Goal: Contribute content: Contribute content

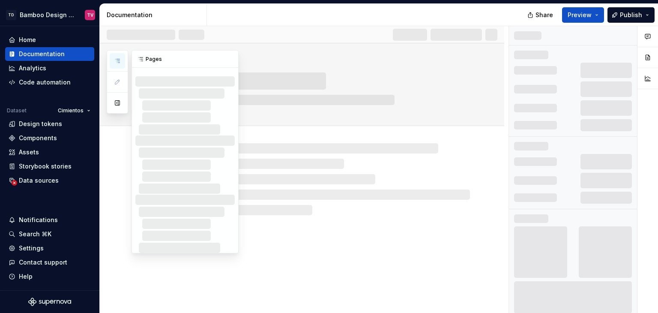
click at [117, 60] on icon "button" at bounding box center [117, 60] width 7 height 7
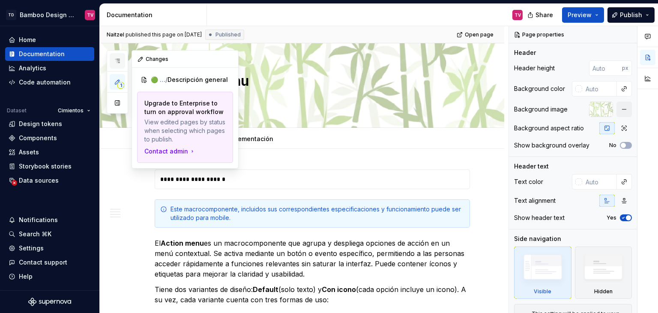
click at [118, 60] on icon "button" at bounding box center [117, 60] width 7 height 7
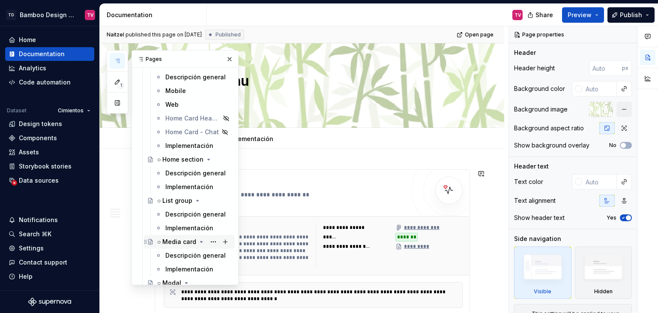
scroll to position [2357, 0]
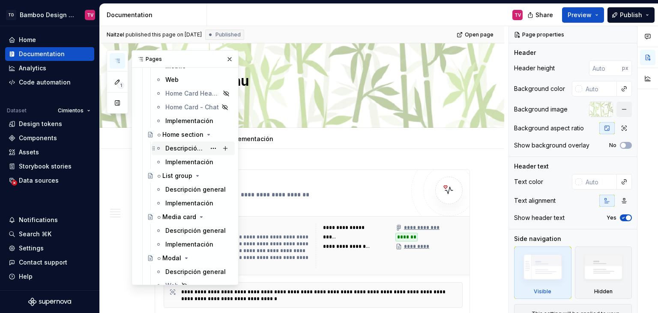
click at [177, 147] on div "Descripción general" at bounding box center [185, 148] width 40 height 9
click at [224, 60] on button "button" at bounding box center [230, 59] width 12 height 12
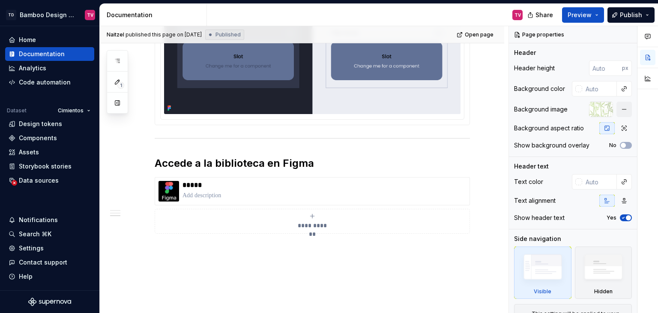
scroll to position [1271, 0]
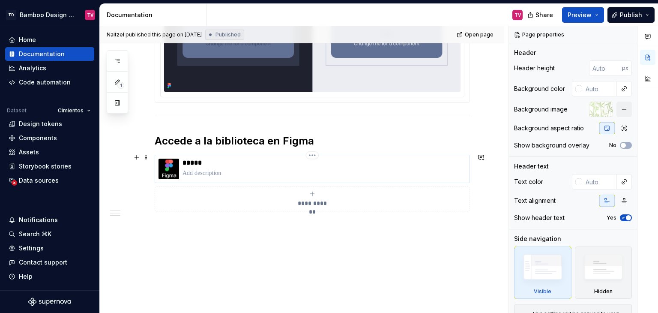
click at [227, 171] on p at bounding box center [323, 173] width 283 height 9
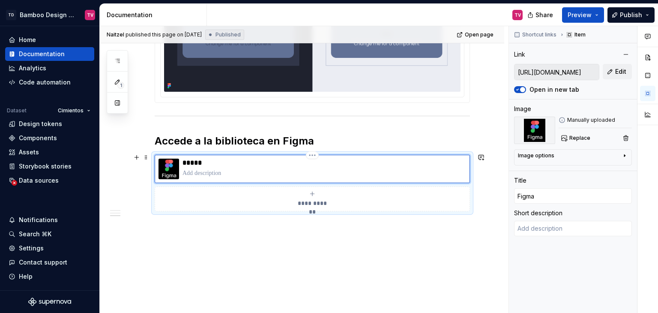
type textarea "*"
type textarea "C"
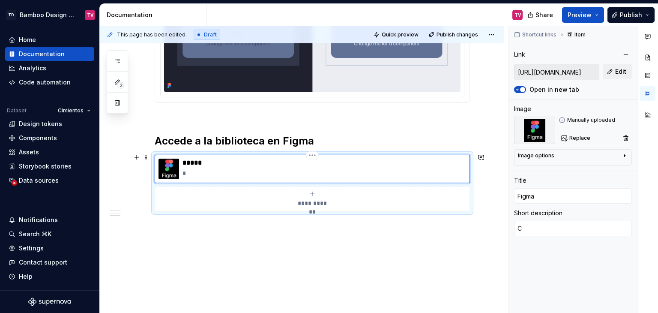
type textarea "*"
type textarea "Ce"
type textarea "*"
type textarea "C"
type textarea "*"
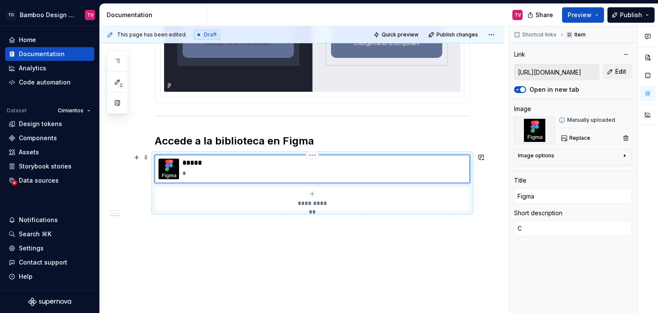
type textarea "Cr"
type textarea "*"
type textarea "Cre"
type textarea "*"
type textarea "Crea"
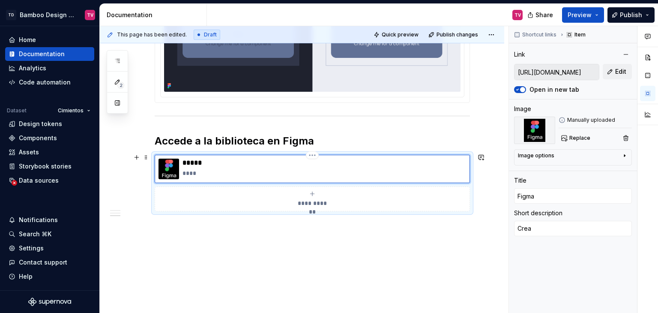
type textarea "*"
type textarea "Creat"
type textarea "*"
type textarea "Create"
type textarea "*"
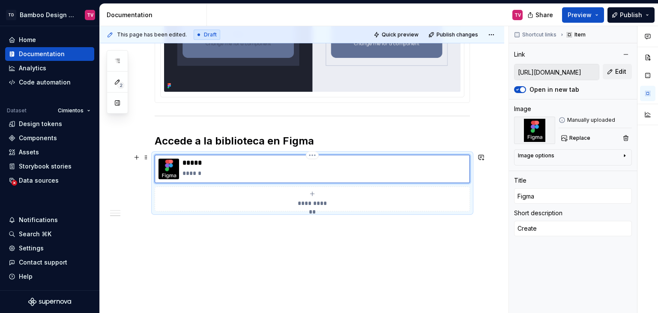
type textarea "Created"
type textarea "*"
type textarea "Created"
type textarea "*"
type textarea "Created w"
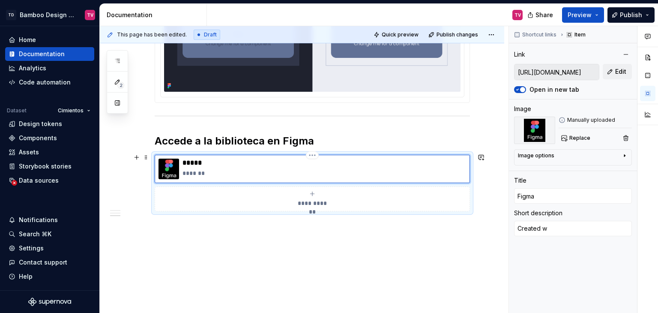
type textarea "*"
type textarea "Created wi"
type textarea "*"
type textarea "Created wit"
type textarea "*"
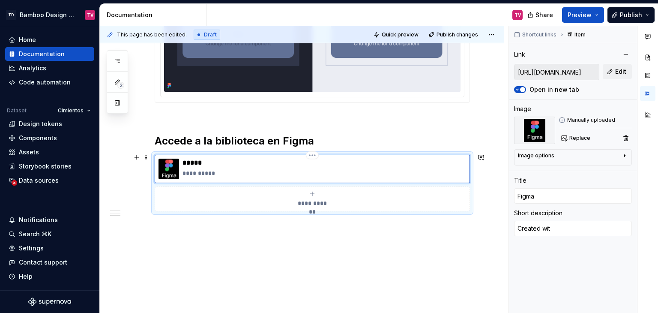
type textarea "Created with"
type textarea "*"
type textarea "Created with"
type textarea "*"
type textarea "Created with F"
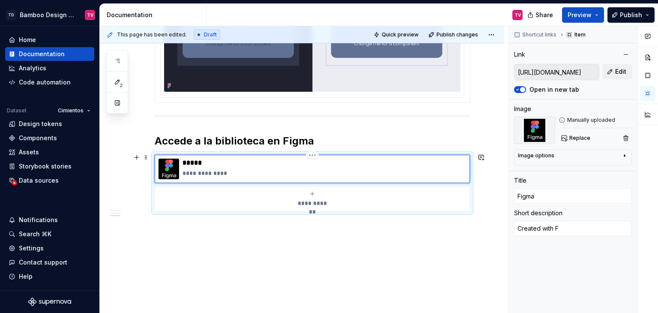
type textarea "*"
type textarea "Created with Fi"
type textarea "*"
type textarea "Created with Fig"
type textarea "*"
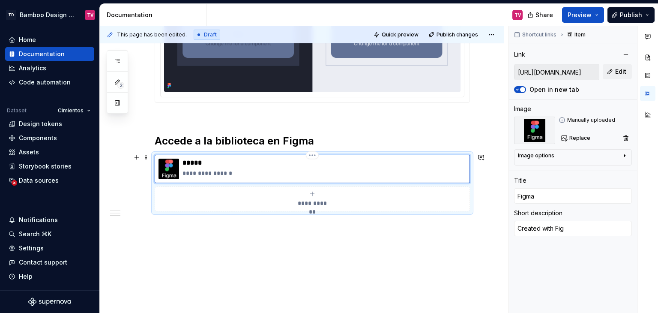
type textarea "Created with Figm"
type textarea "*"
type textarea "Created with Figma"
click at [626, 16] on span "Publish" at bounding box center [631, 15] width 22 height 9
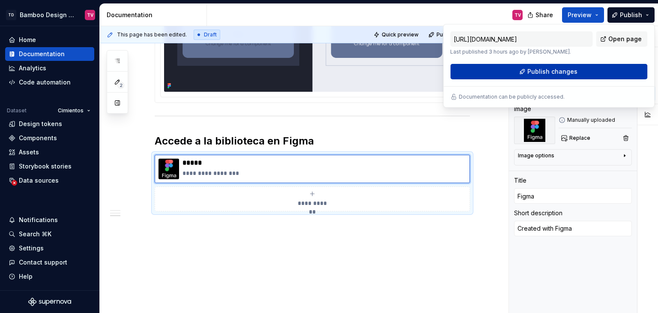
click at [560, 74] on span "Publish changes" at bounding box center [552, 71] width 50 height 9
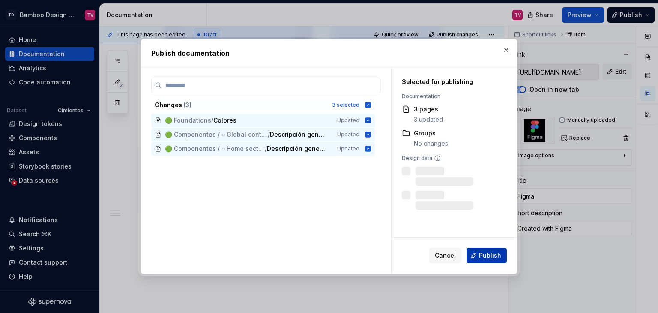
click at [494, 253] on span "Publish" at bounding box center [490, 255] width 22 height 9
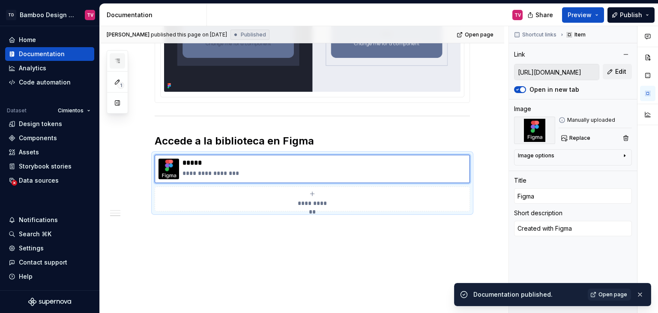
scroll to position [0, 0]
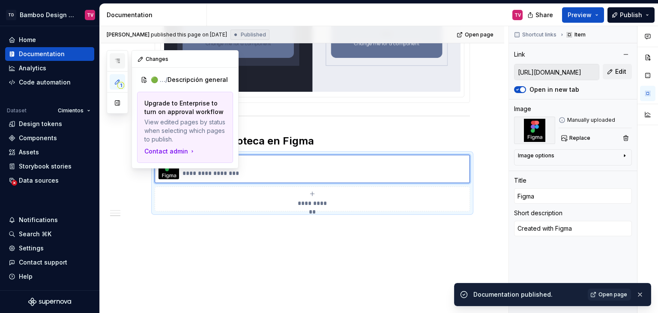
click at [119, 62] on icon "button" at bounding box center [117, 60] width 7 height 7
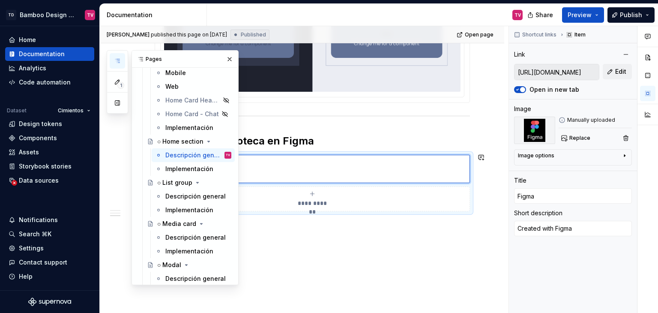
scroll to position [2355, 0]
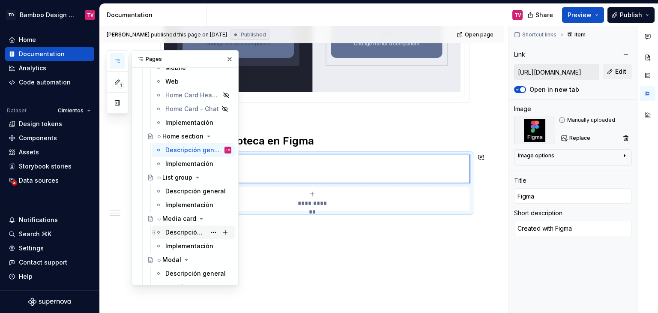
click at [177, 234] on div "Descripción general" at bounding box center [185, 232] width 40 height 9
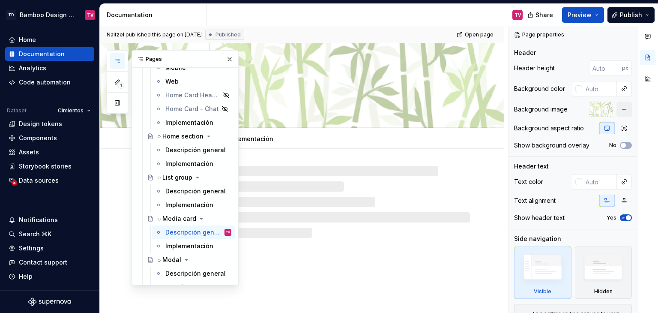
drag, startPoint x: 222, startPoint y: 57, endPoint x: 226, endPoint y: 62, distance: 6.1
click at [224, 57] on button "button" at bounding box center [230, 59] width 12 height 12
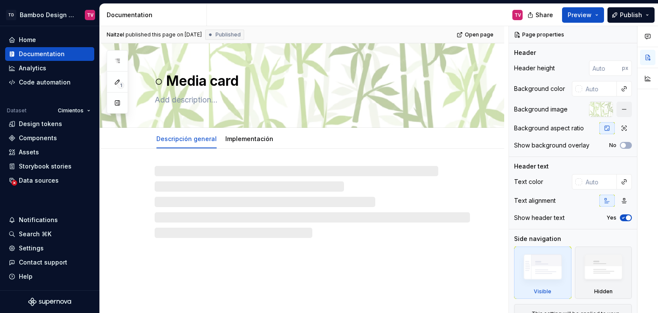
type textarea "*"
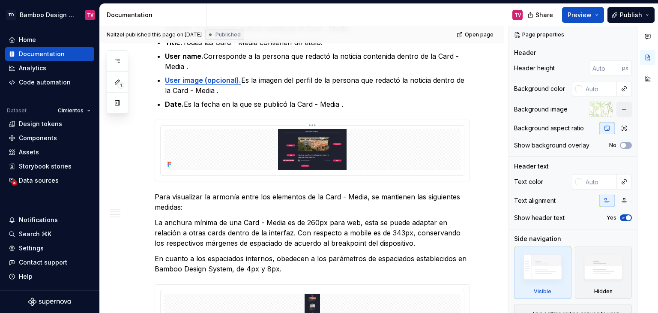
scroll to position [814, 0]
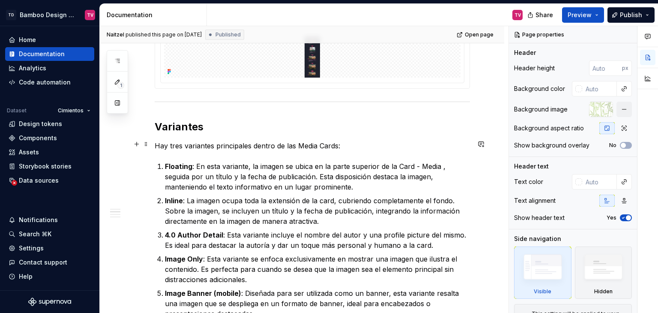
click at [177, 140] on p "Hay tres variantes principales dentro de las Media Cards:" at bounding box center [312, 145] width 315 height 10
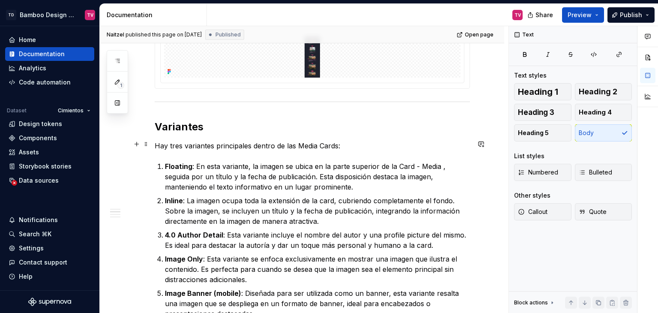
click at [182, 142] on p "Hay tres variantes principales dentro de las Media Cards:" at bounding box center [312, 145] width 315 height 10
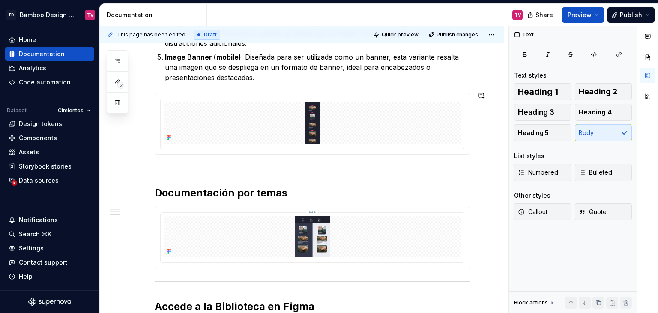
scroll to position [1113, 0]
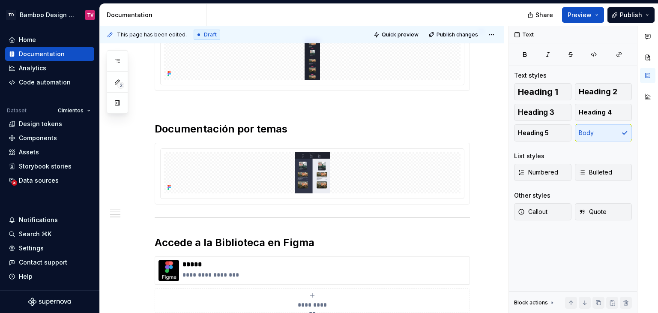
type textarea "*"
